Goal: Task Accomplishment & Management: Use online tool/utility

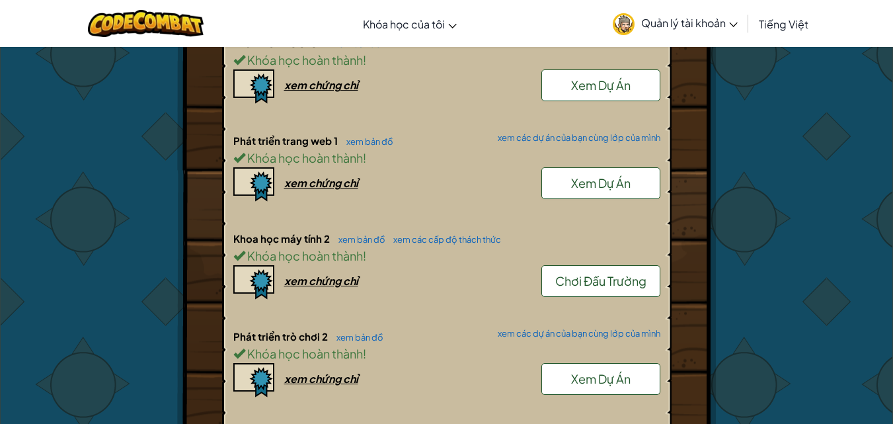
scroll to position [595, 0]
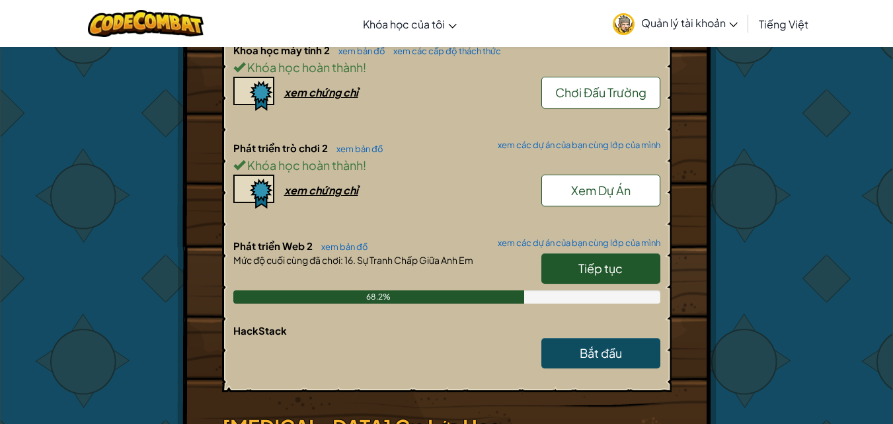
click at [558, 272] on link "Tiếp tục" at bounding box center [600, 268] width 119 height 30
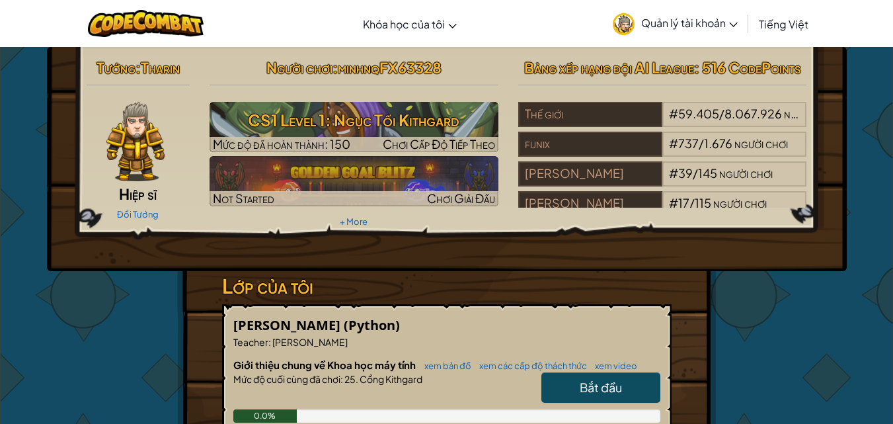
select select "vi"
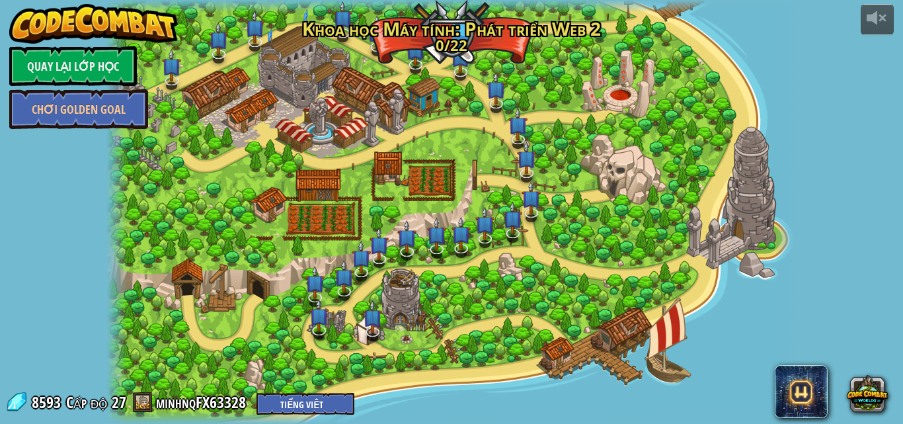
select select "vi"
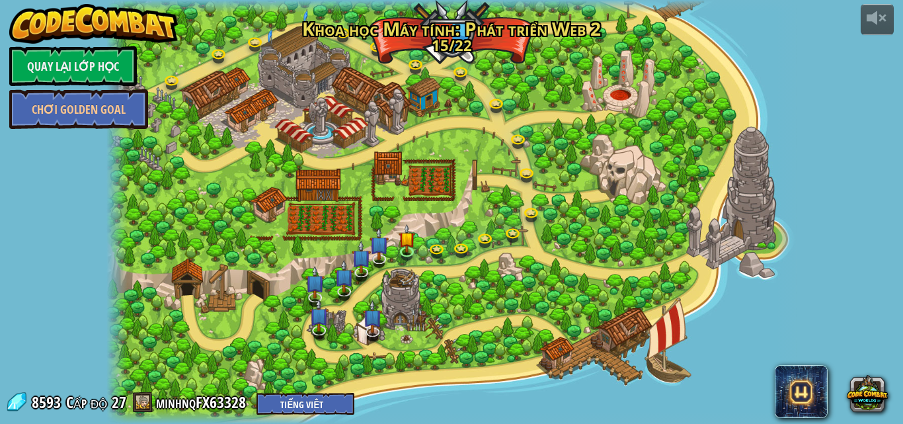
select select "vi"
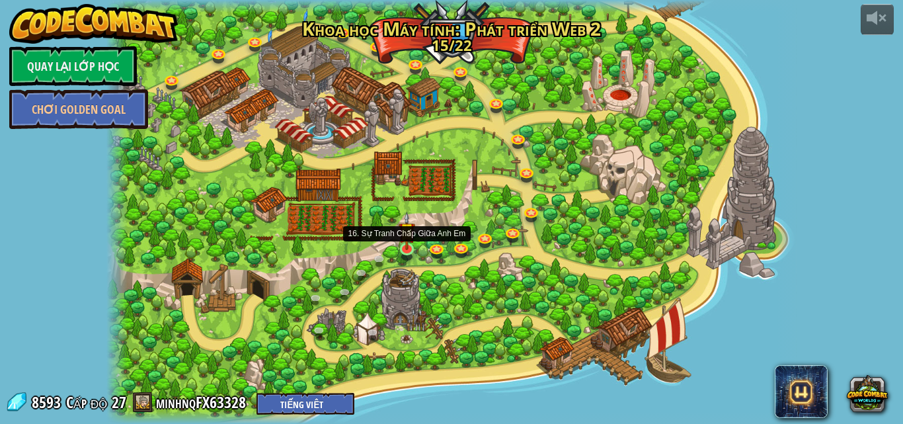
click at [399, 243] on img at bounding box center [407, 231] width 17 height 38
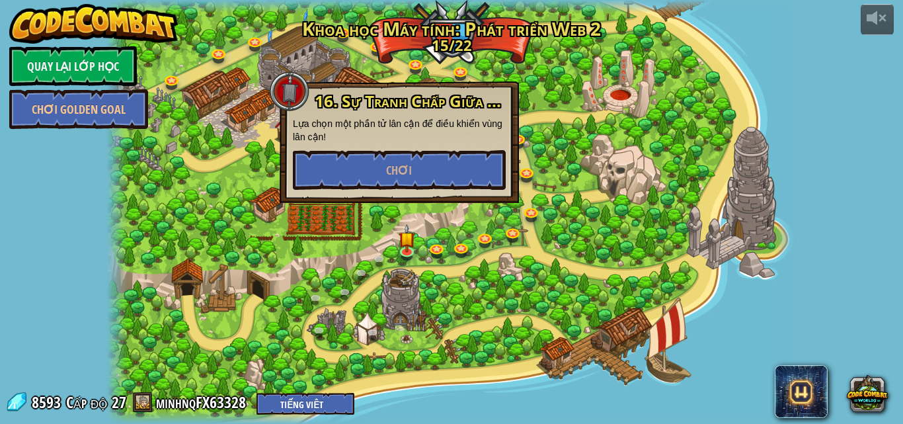
click at [422, 278] on div at bounding box center [450, 212] width 689 height 424
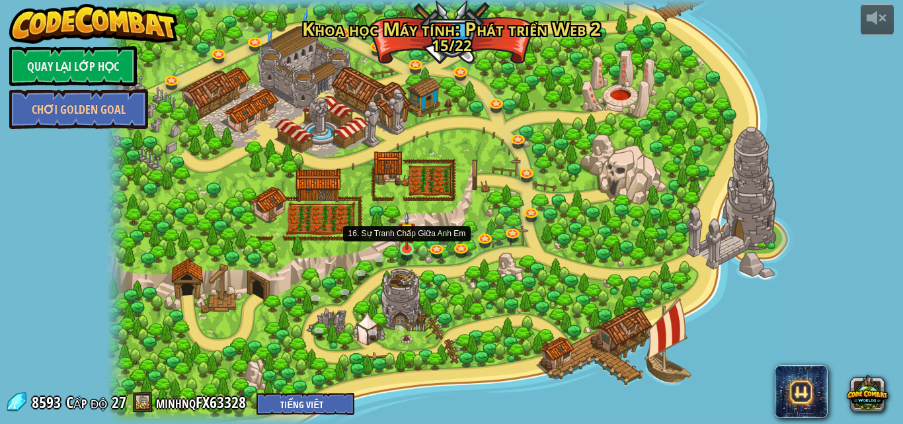
click at [407, 243] on img at bounding box center [407, 231] width 17 height 38
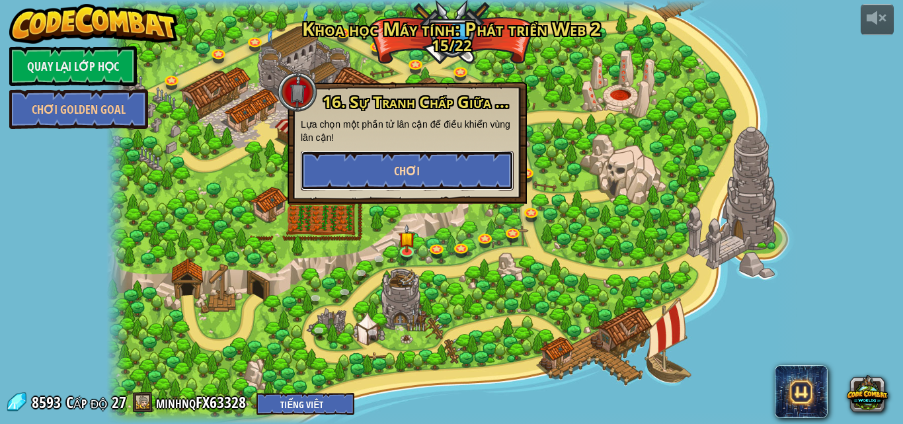
click at [429, 181] on button "Chơi" at bounding box center [407, 171] width 213 height 40
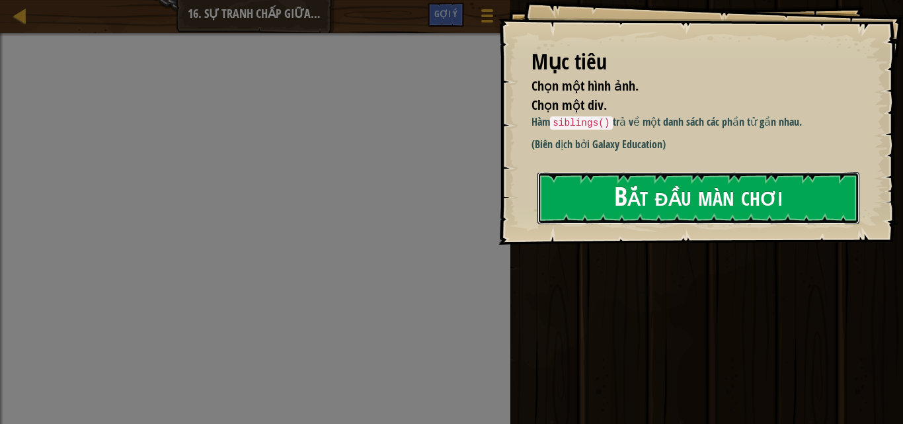
click at [618, 224] on button "Bắt đầu màn chơi" at bounding box center [698, 198] width 322 height 52
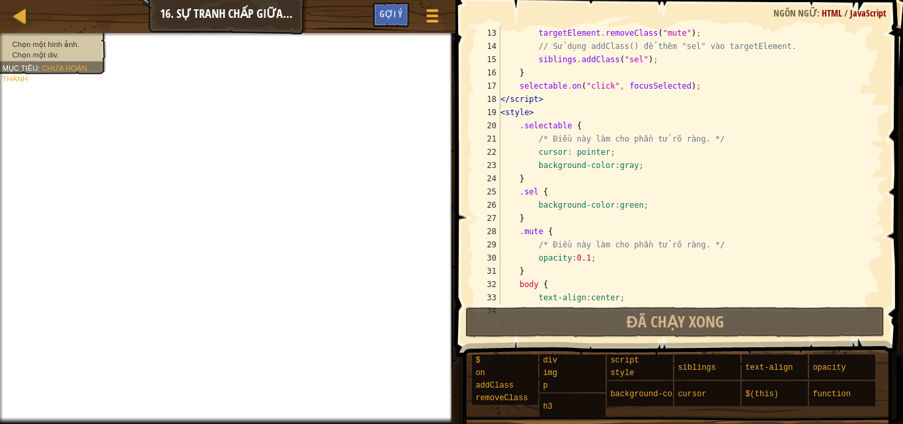
scroll to position [198, 0]
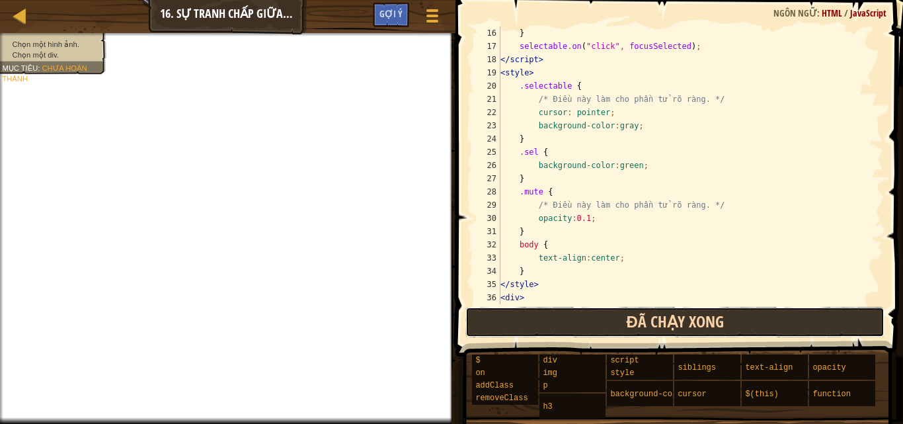
click at [654, 317] on span "Đã chạy xong" at bounding box center [675, 321] width 97 height 21
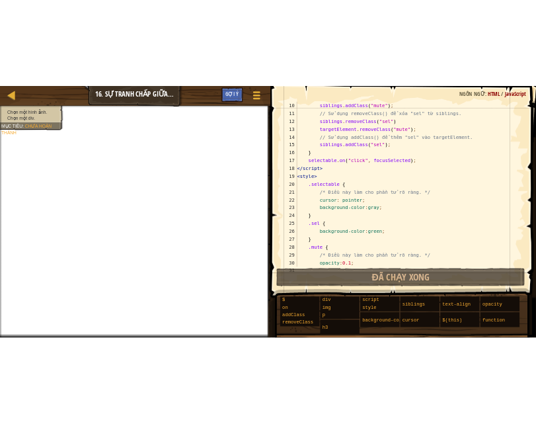
scroll to position [79, 0]
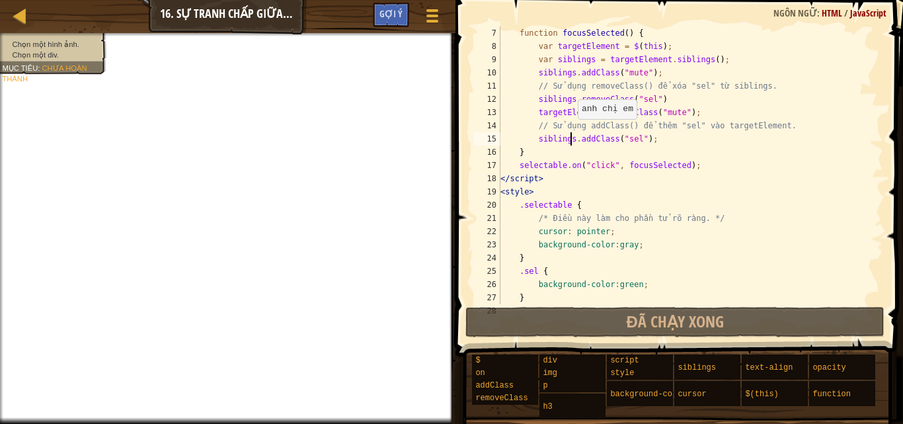
click at [571, 132] on div "function focusSelected ( ) { var targetElement = $ ( this ) ; var siblings = ta…" at bounding box center [685, 178] width 375 height 304
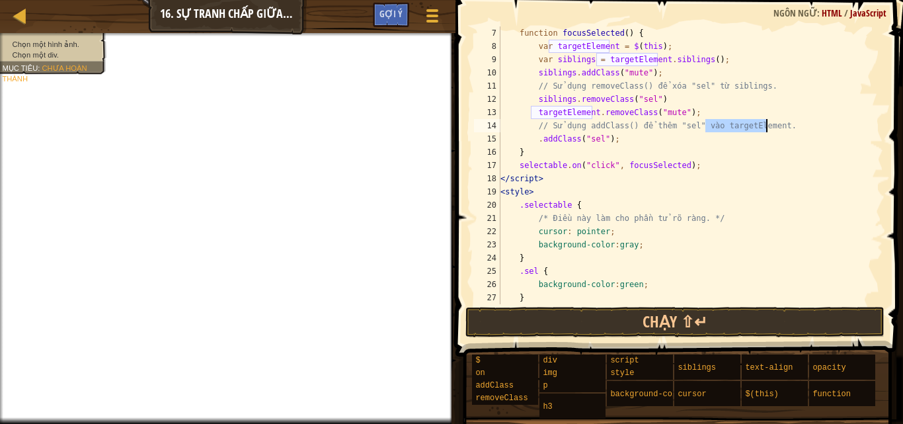
drag, startPoint x: 707, startPoint y: 126, endPoint x: 767, endPoint y: 122, distance: 59.6
click at [767, 122] on div "function focusSelected ( ) { var targetElement = $ ( this ) ; var siblings = ta…" at bounding box center [685, 178] width 375 height 304
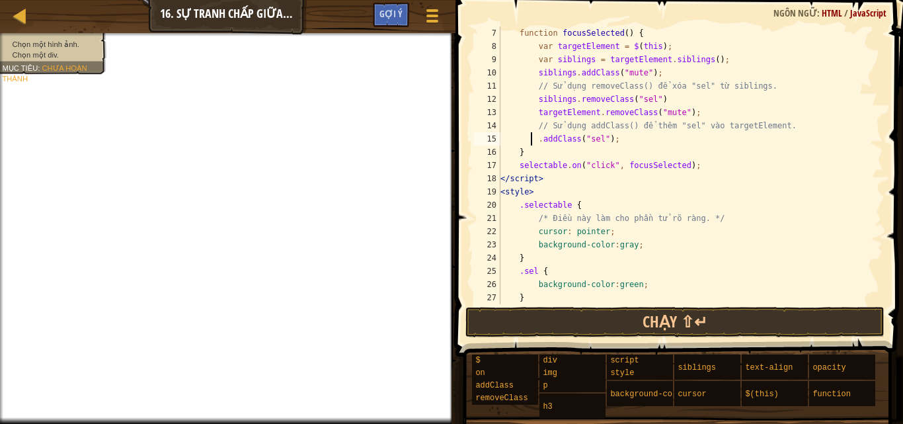
click at [533, 143] on div "function focusSelected ( ) { var targetElement = $ ( this ) ; var siblings = ta…" at bounding box center [685, 178] width 375 height 304
click at [536, 141] on div "function focusSelected ( ) { var targetElement = $ ( this ) ; var siblings = ta…" at bounding box center [685, 178] width 375 height 304
paste textarea "targetElement"
click at [537, 141] on div "function focusSelected ( ) { var targetElement = $ ( this ) ; var siblings = ta…" at bounding box center [685, 178] width 375 height 304
type textarea "targetElement.addClass("sel");"
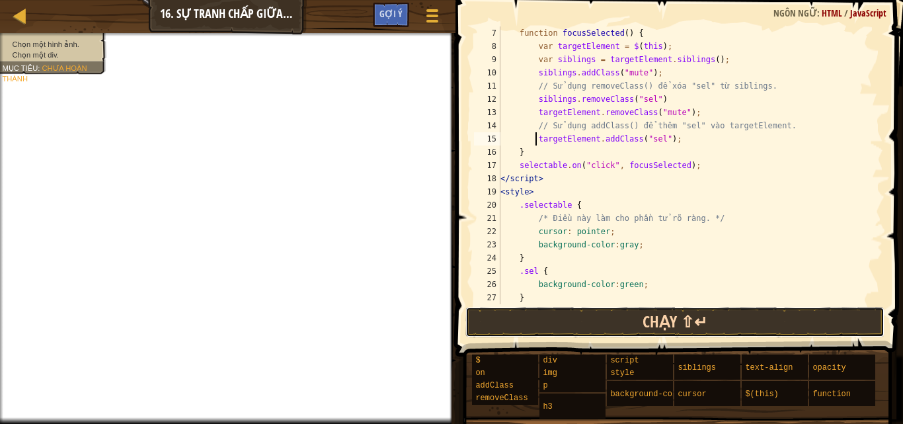
click at [600, 325] on button "Chạy ⇧↵" at bounding box center [674, 322] width 419 height 30
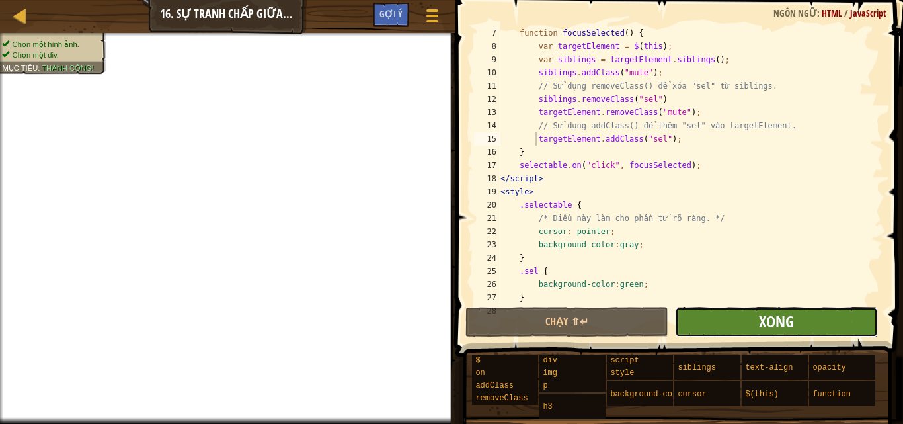
click at [780, 319] on span "Xong" at bounding box center [776, 321] width 35 height 21
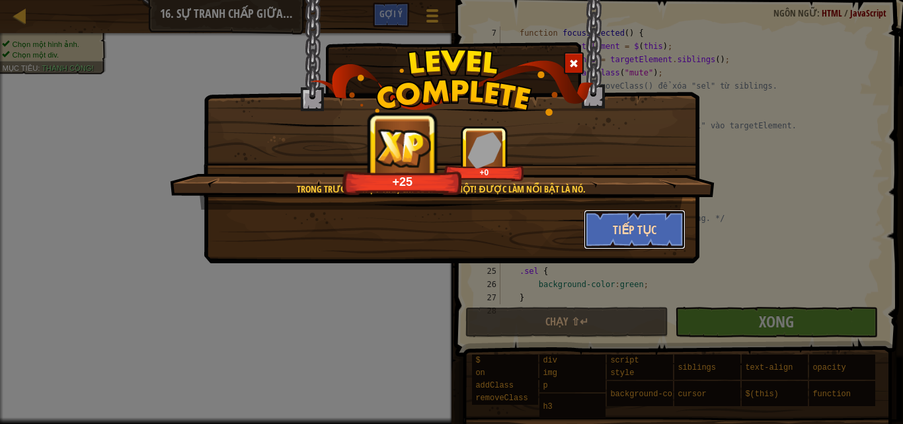
click at [656, 244] on button "Tiếp tục" at bounding box center [635, 230] width 102 height 40
